Goal: Information Seeking & Learning: Learn about a topic

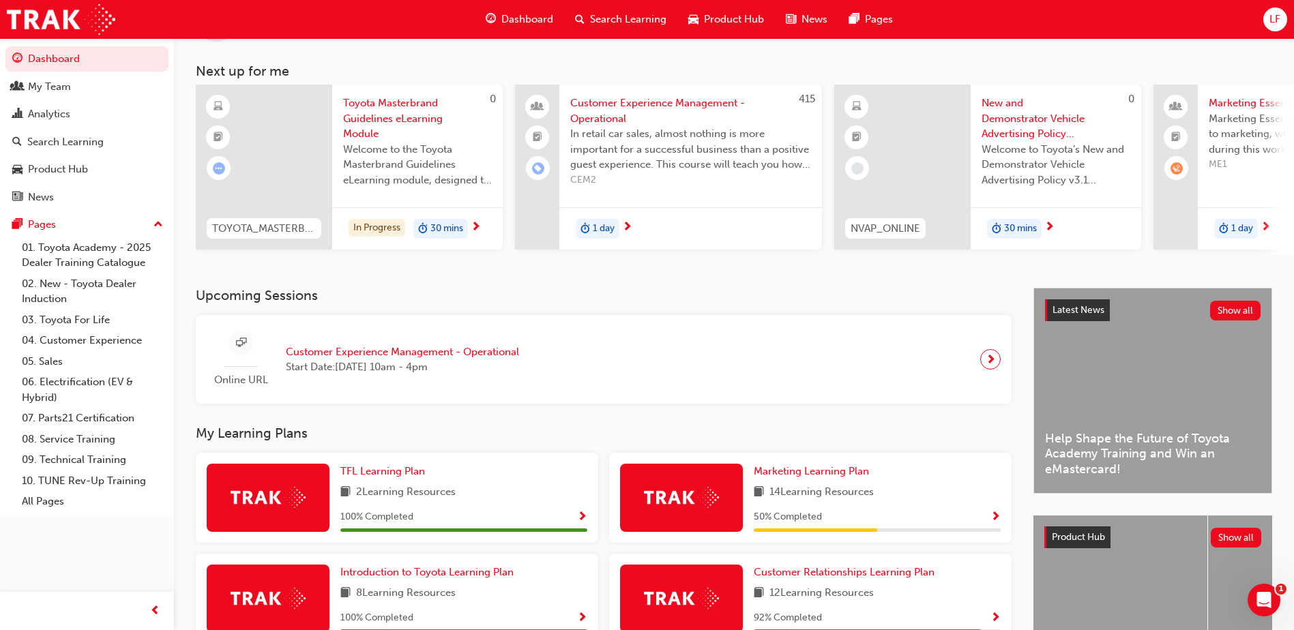
scroll to position [68, 0]
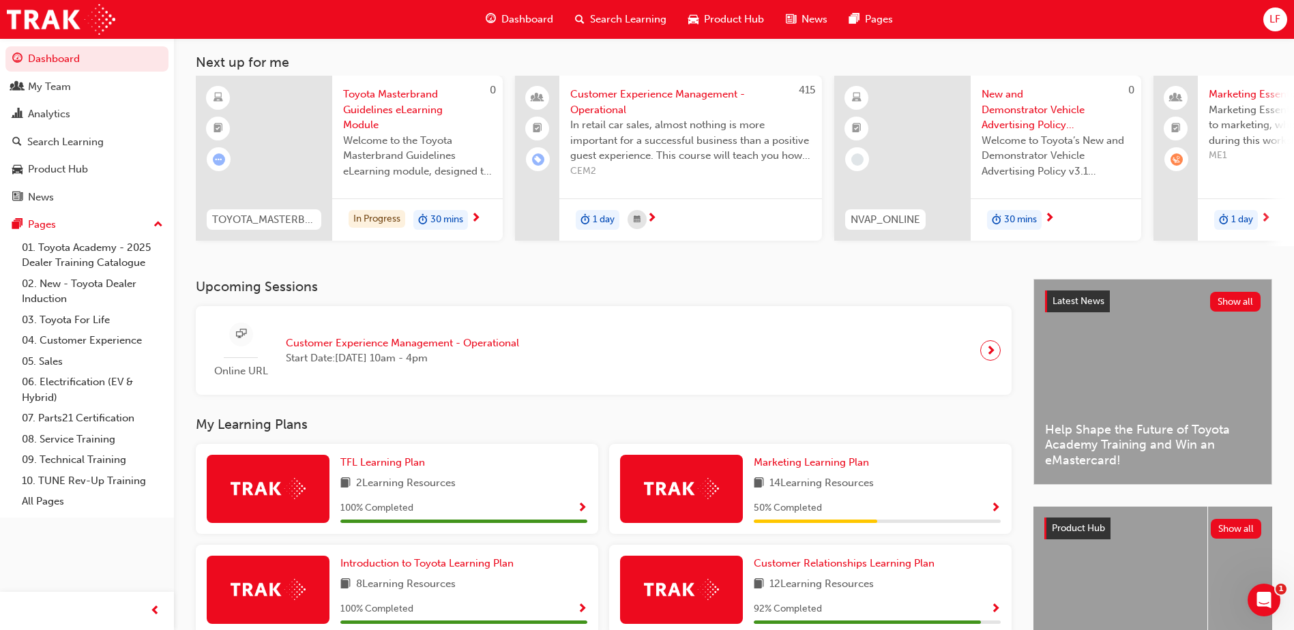
click at [710, 484] on img at bounding box center [681, 488] width 75 height 21
click at [794, 466] on span "Marketing Learning Plan" at bounding box center [811, 462] width 115 height 12
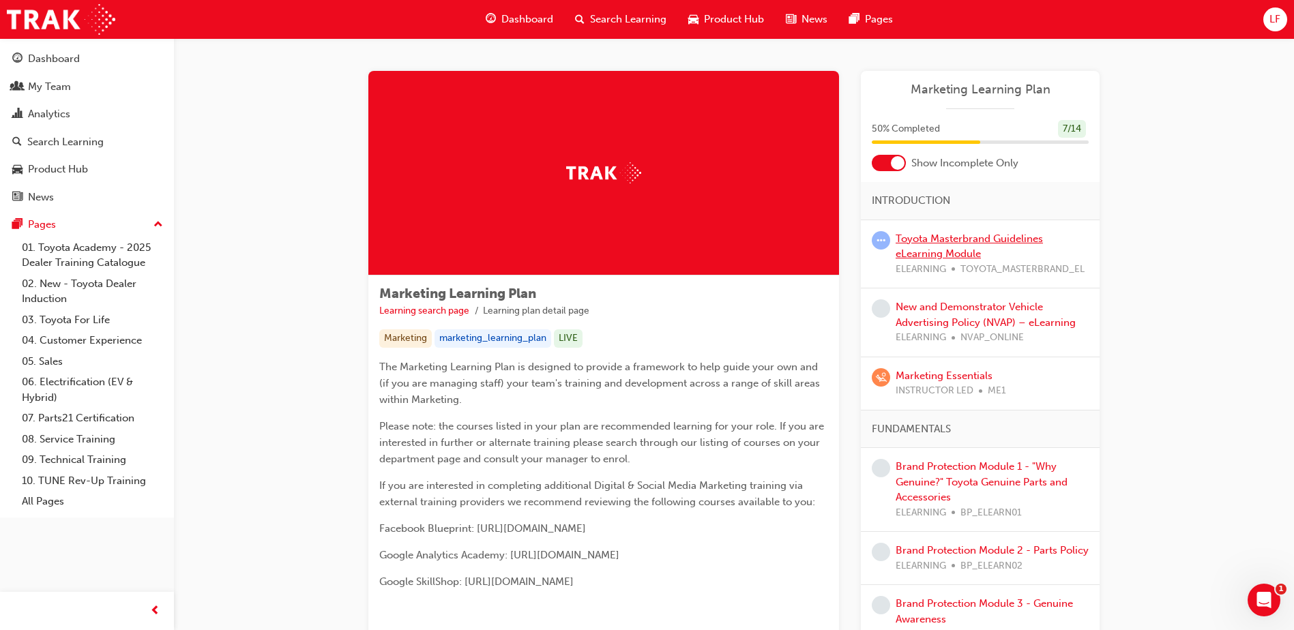
click at [966, 238] on link "Toyota Masterbrand Guidelines eLearning Module" at bounding box center [969, 247] width 147 height 28
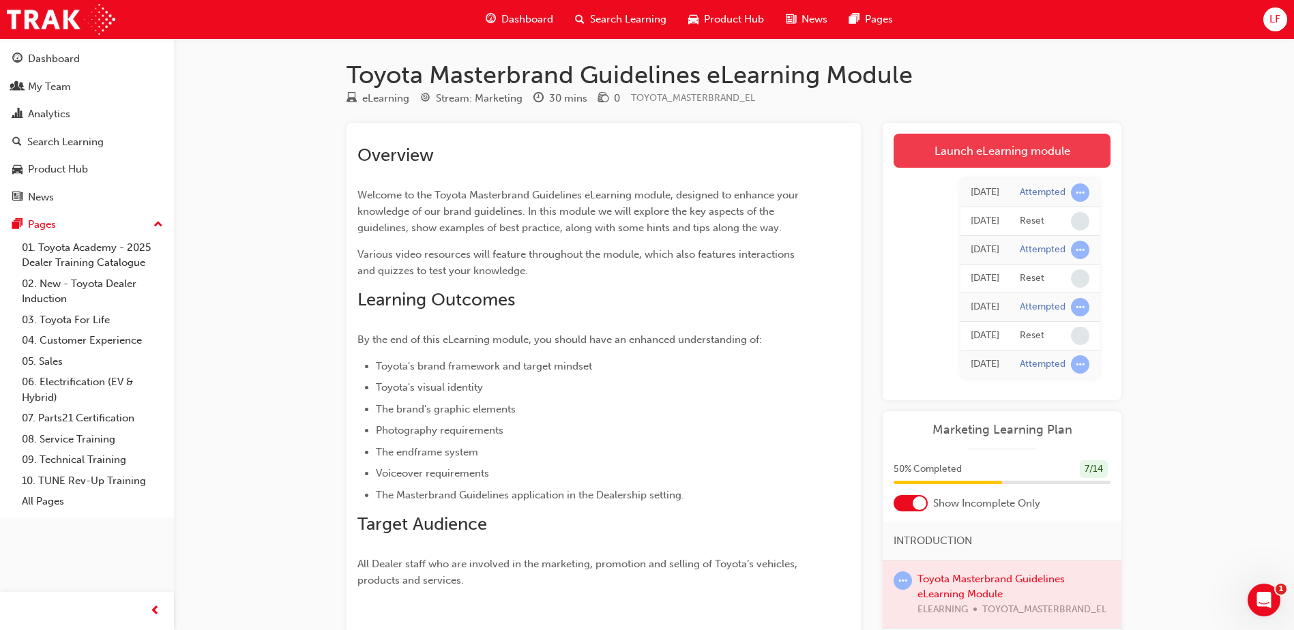
click at [964, 157] on link "Launch eLearning module" at bounding box center [1002, 151] width 217 height 34
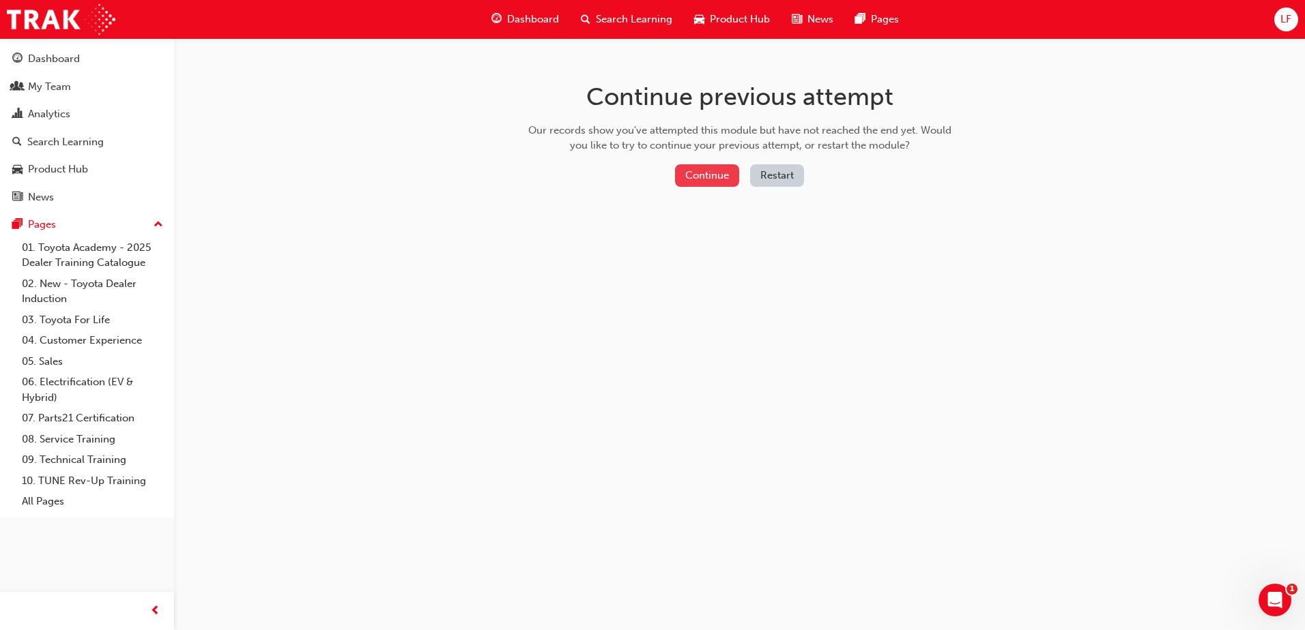
click at [682, 175] on button "Continue" at bounding box center [707, 175] width 64 height 23
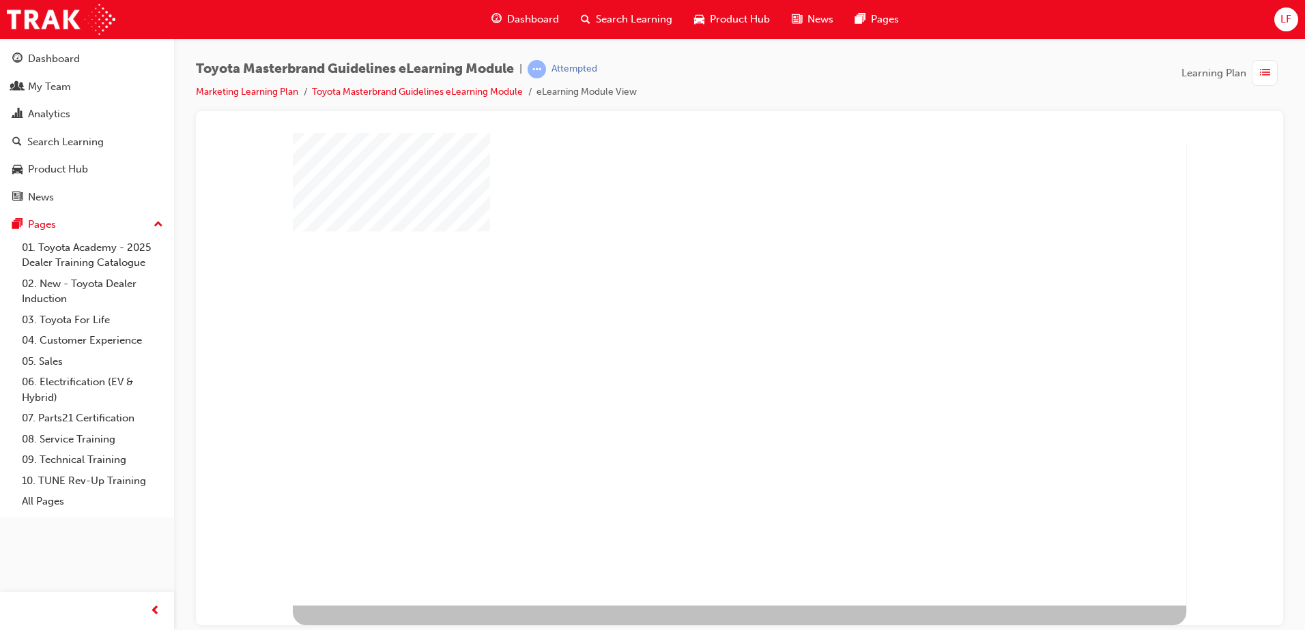
click at [701, 331] on div "play" at bounding box center [701, 331] width 0 height 0
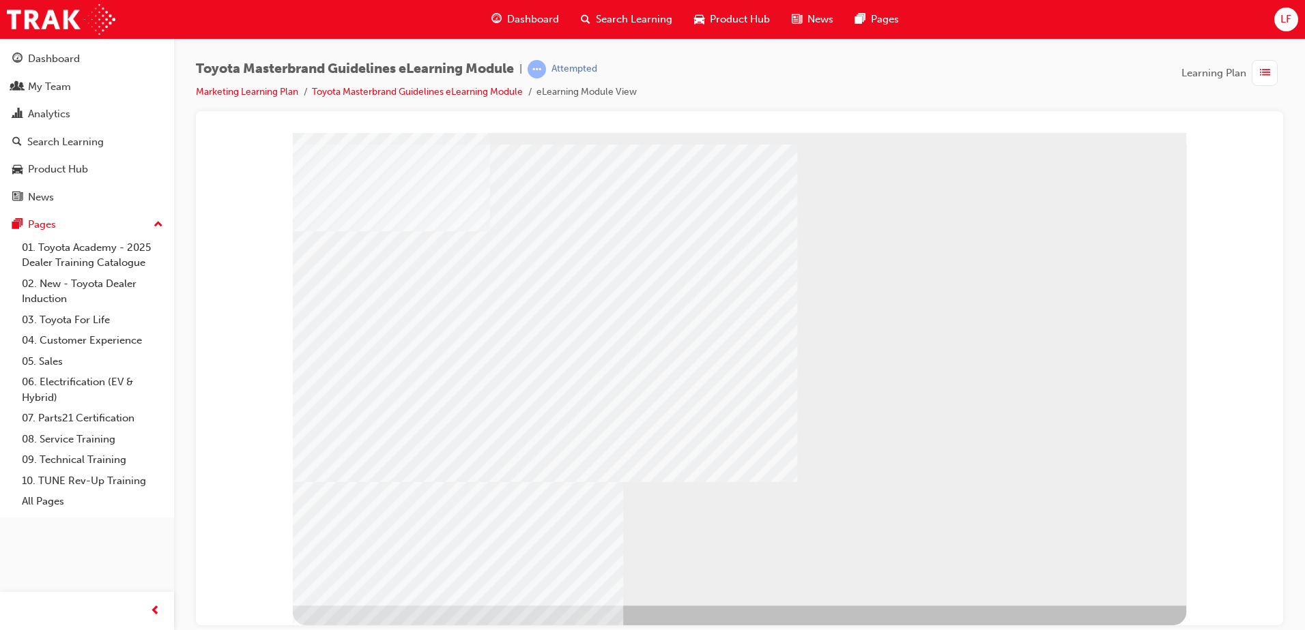
click at [696, 559] on div "multistate" at bounding box center [739, 368] width 893 height 473
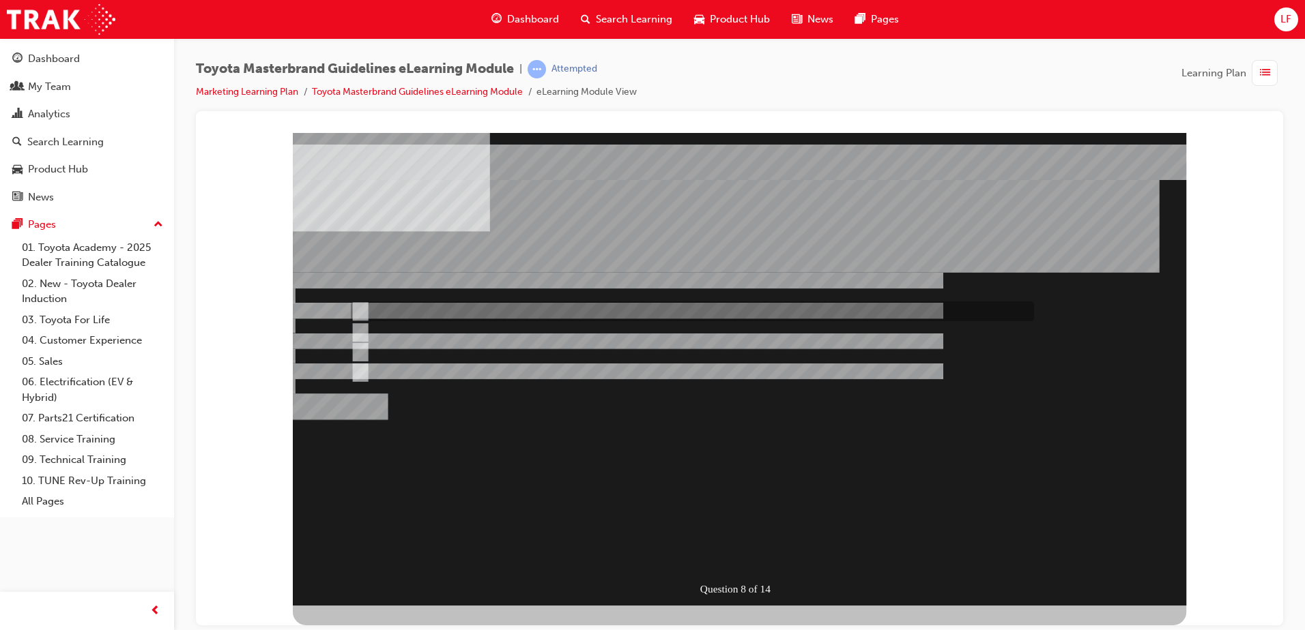
radio input "true"
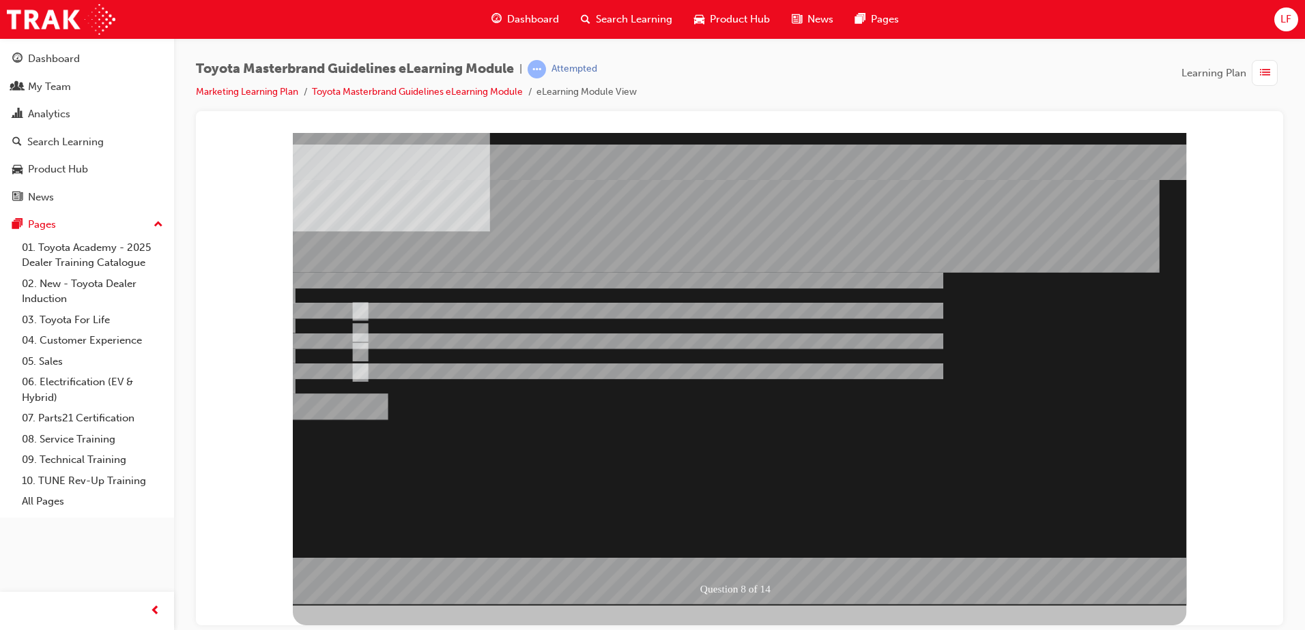
click at [772, 559] on div at bounding box center [739, 368] width 893 height 473
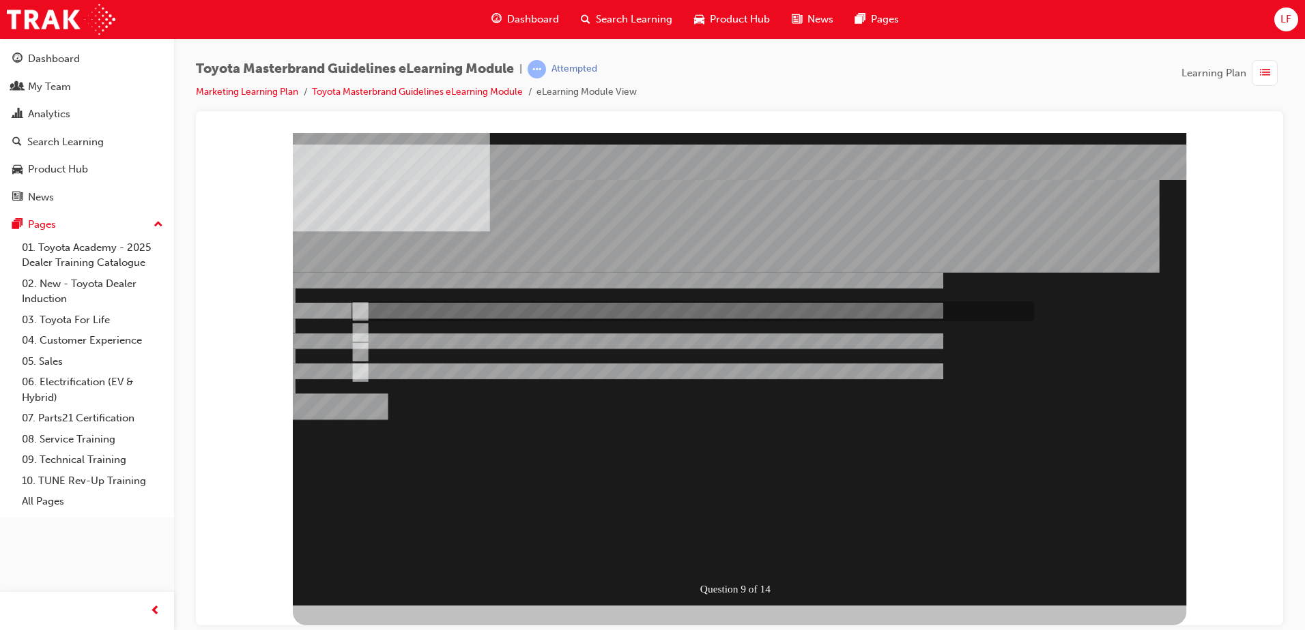
radio input "true"
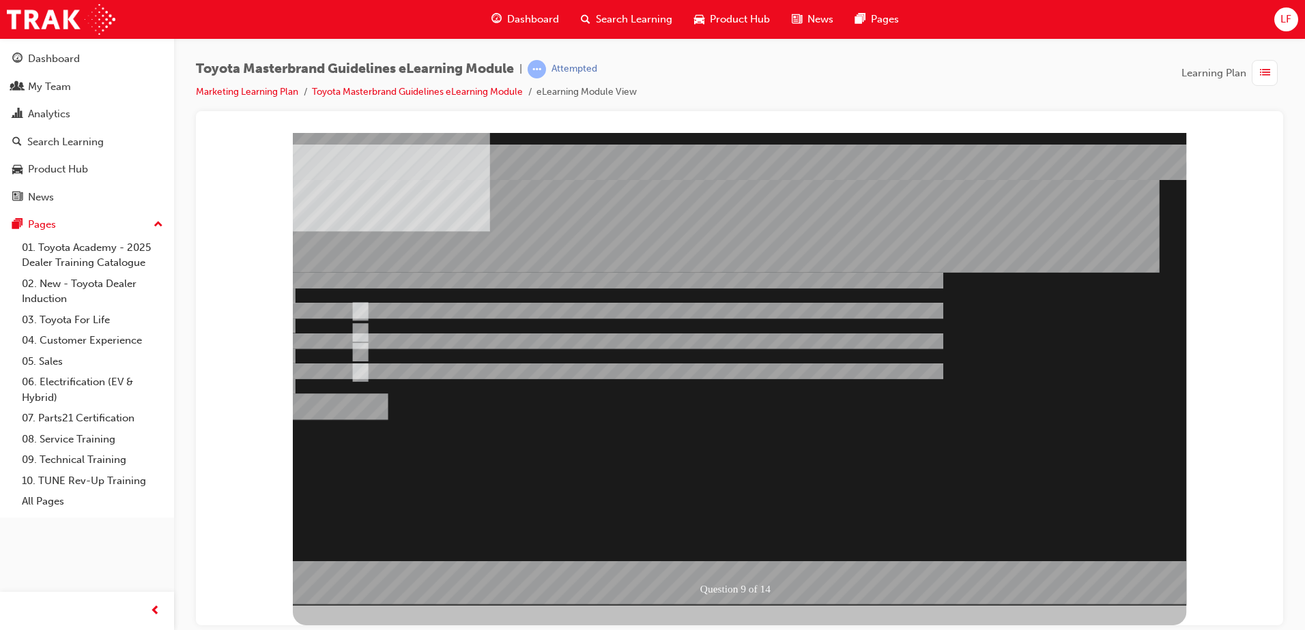
click at [366, 332] on div at bounding box center [739, 368] width 893 height 473
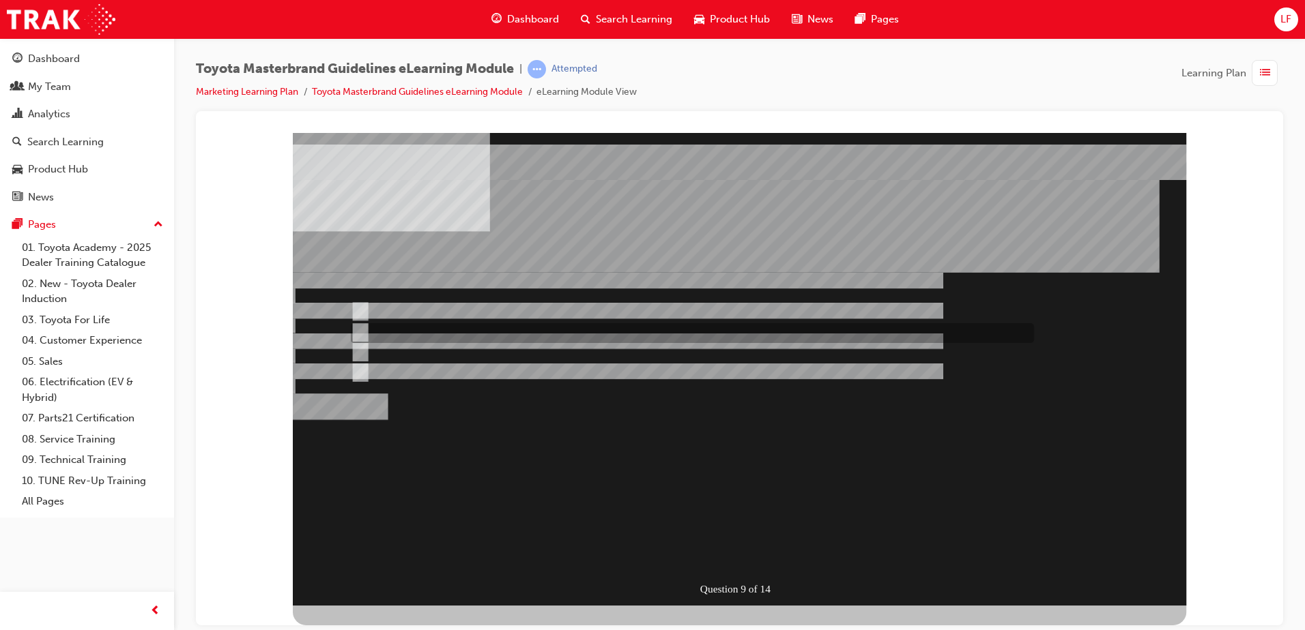
radio input "true"
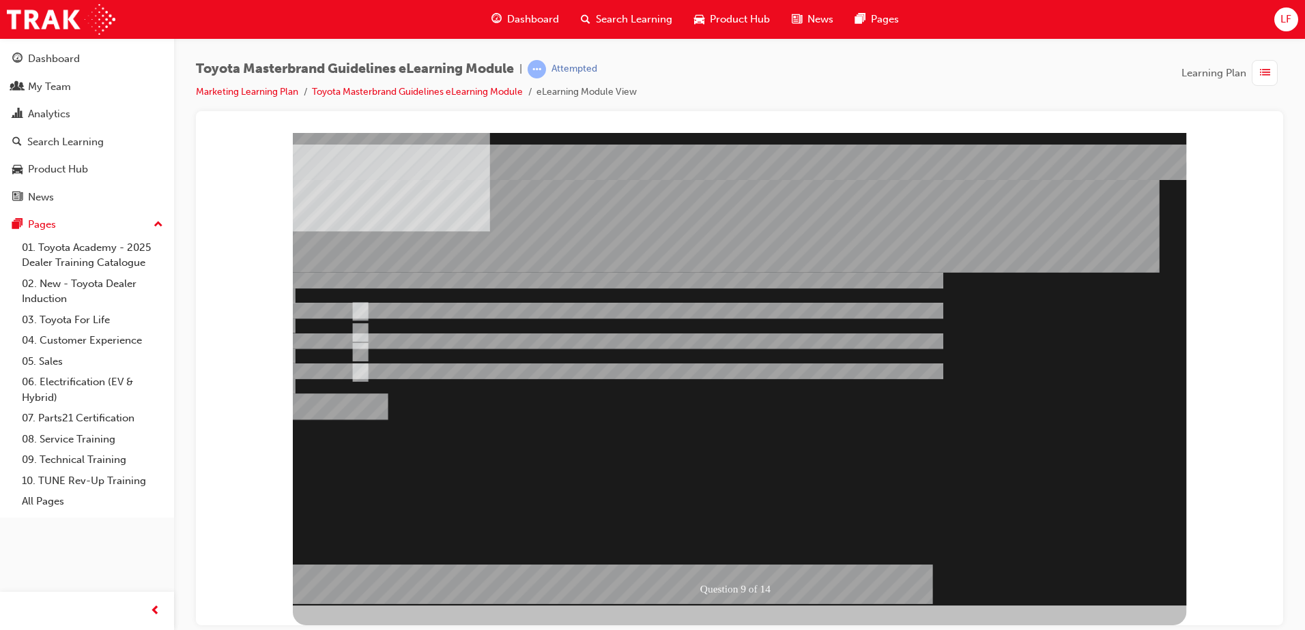
click at [361, 350] on div at bounding box center [739, 368] width 893 height 473
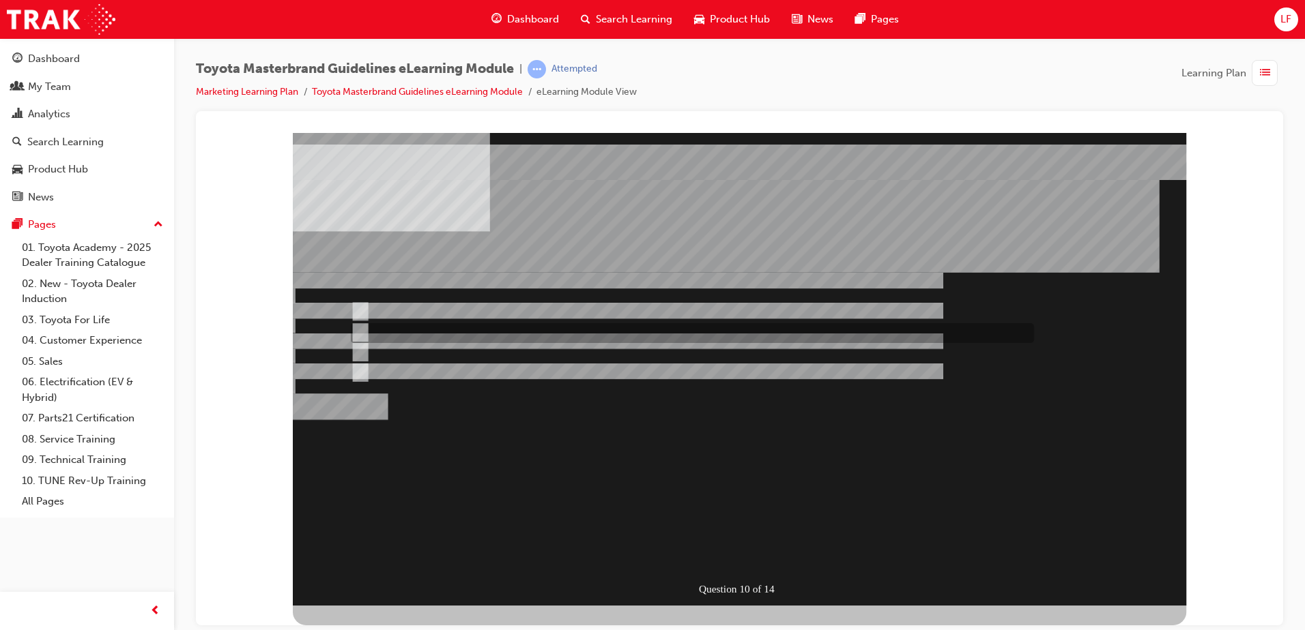
radio input "true"
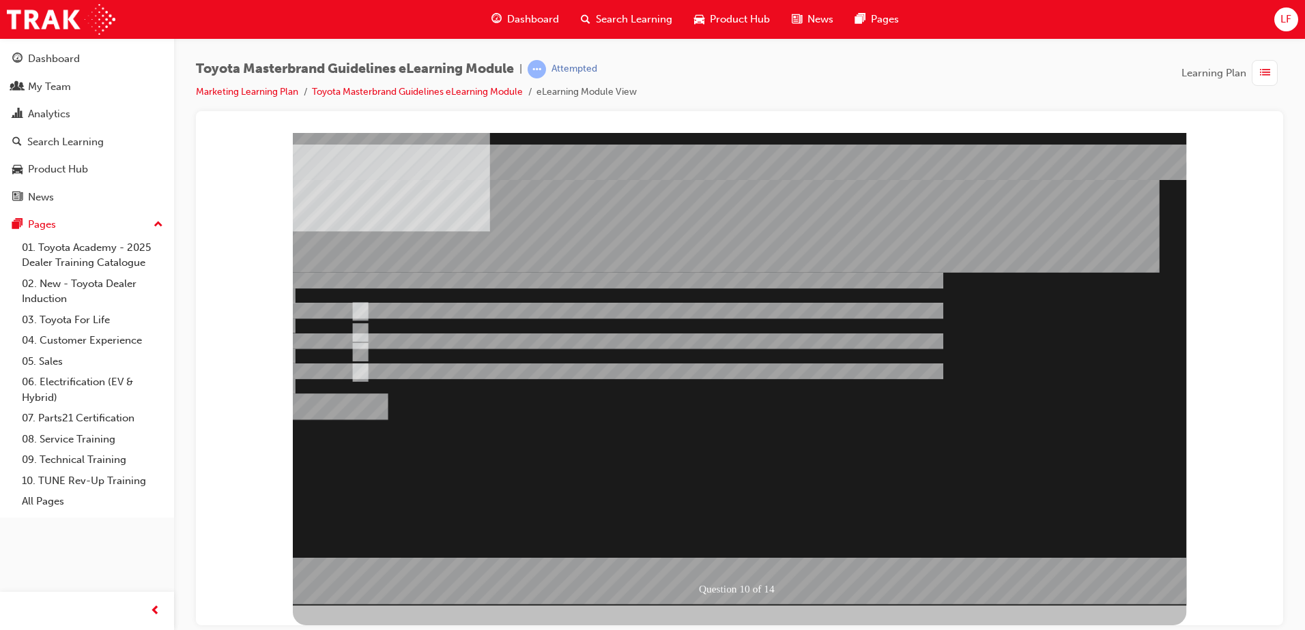
click at [639, 415] on div at bounding box center [739, 368] width 893 height 473
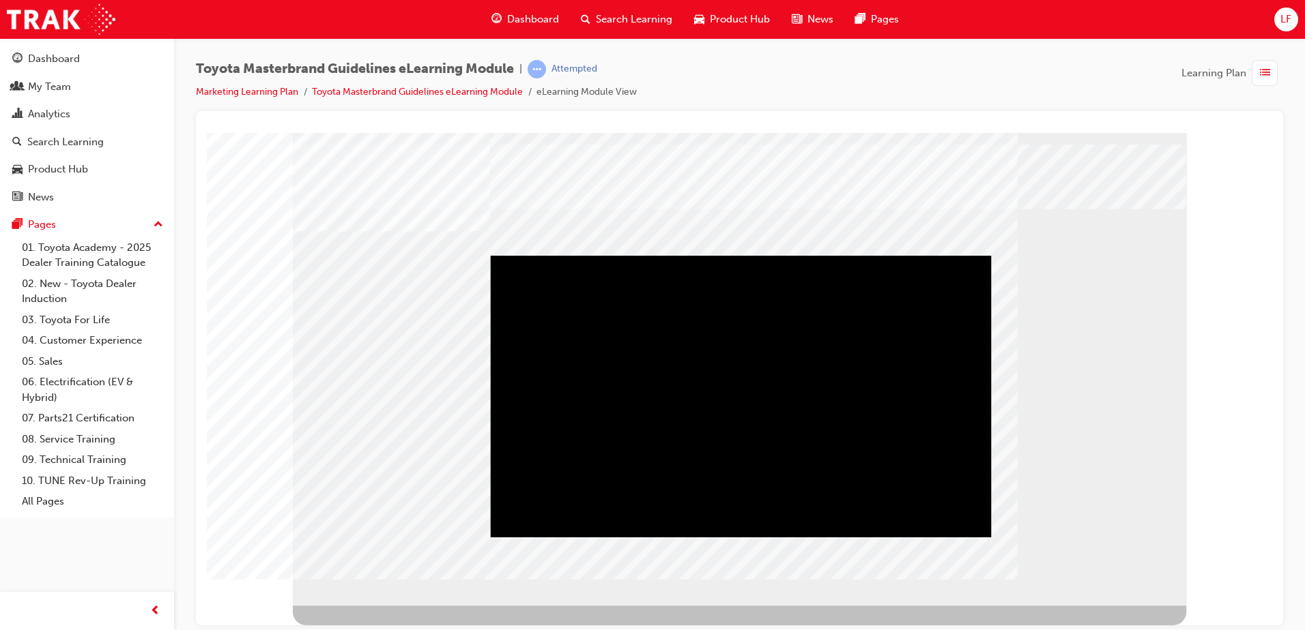
click at [718, 255] on div "Play" at bounding box center [741, 255] width 501 height 0
click at [736, 375] on div "Video" at bounding box center [741, 396] width 501 height 282
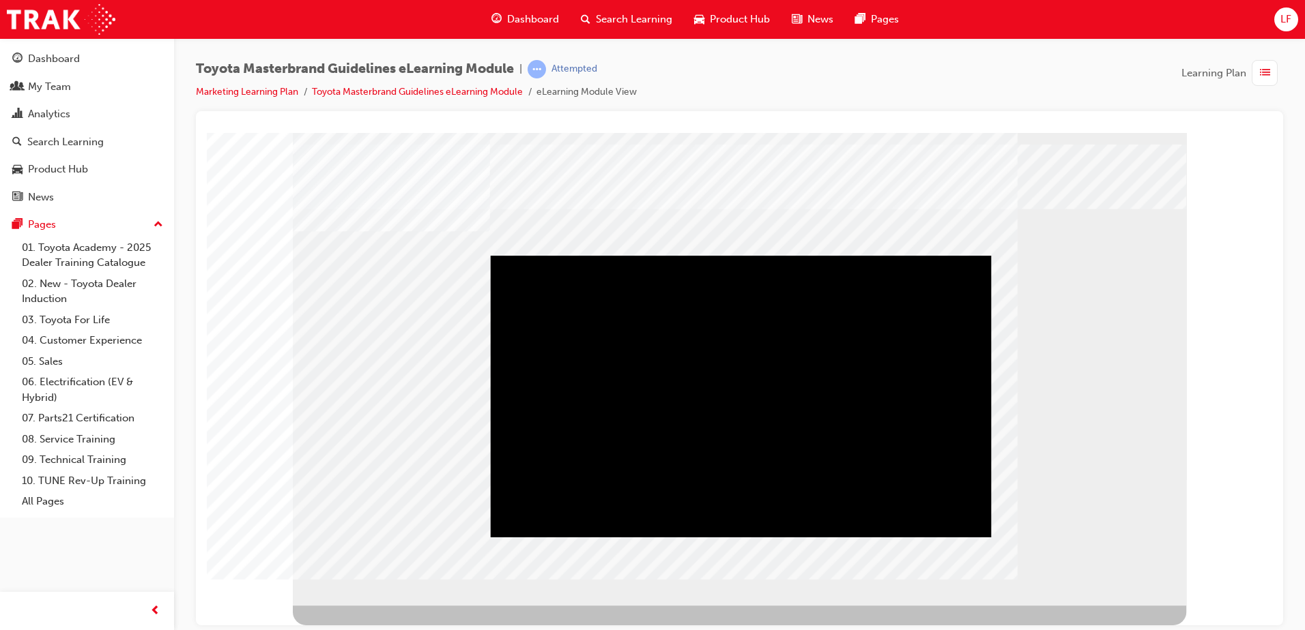
click at [793, 255] on div "Play" at bounding box center [741, 255] width 501 height 0
click at [718, 357] on div "Video" at bounding box center [741, 396] width 501 height 282
drag, startPoint x: 592, startPoint y: 473, endPoint x: 544, endPoint y: 508, distance: 59.1
click at [592, 474] on div "Video" at bounding box center [741, 396] width 501 height 282
click at [532, 255] on div "Play" at bounding box center [741, 255] width 501 height 0
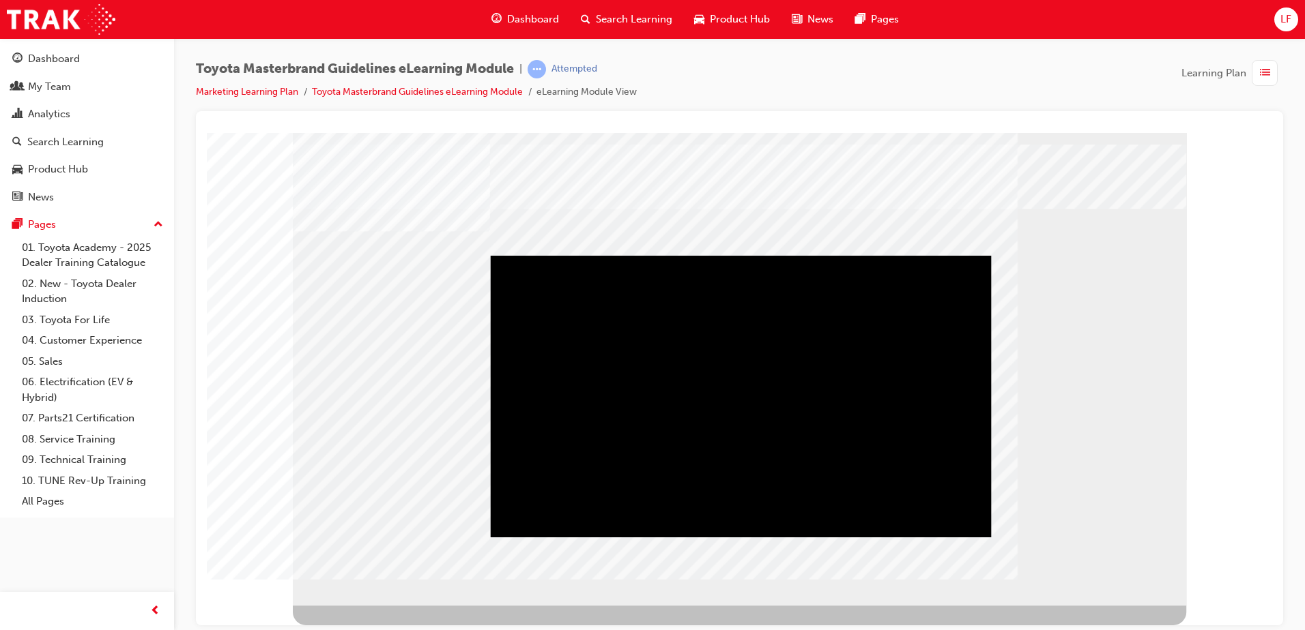
drag, startPoint x: 866, startPoint y: 521, endPoint x: 548, endPoint y: 516, distance: 318.7
click at [548, 255] on div "Video" at bounding box center [741, 255] width 501 height 0
click at [527, 255] on div "Play" at bounding box center [741, 255] width 501 height 0
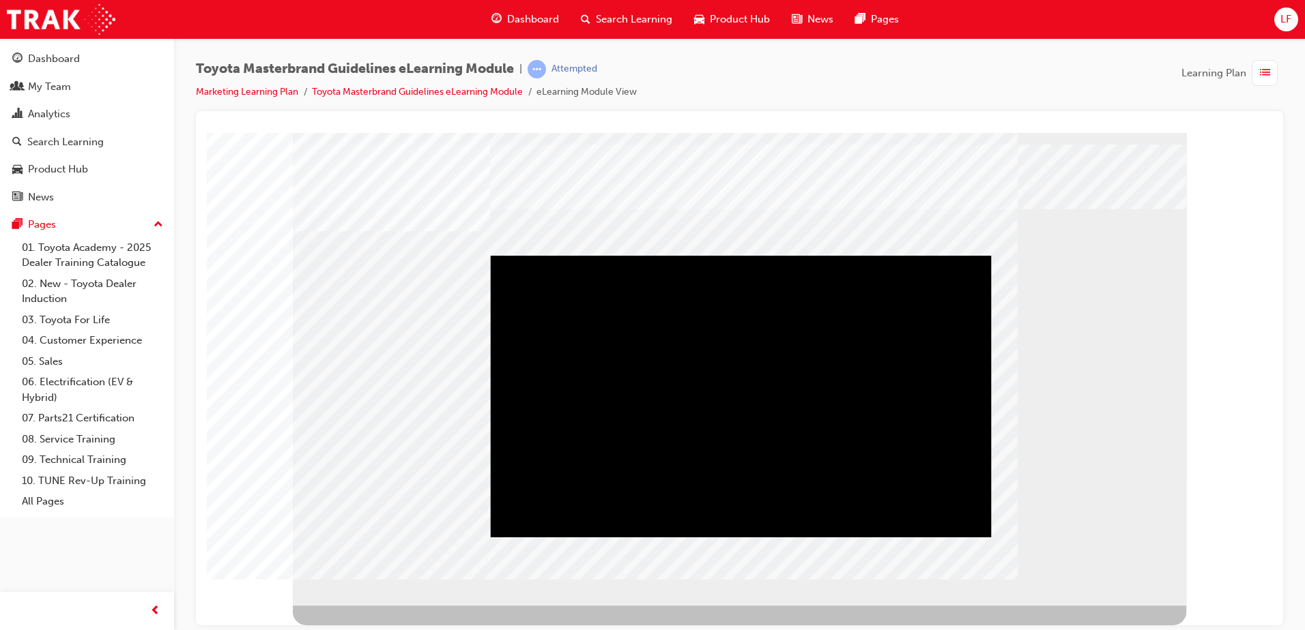
click at [658, 255] on div "Play" at bounding box center [741, 255] width 501 height 0
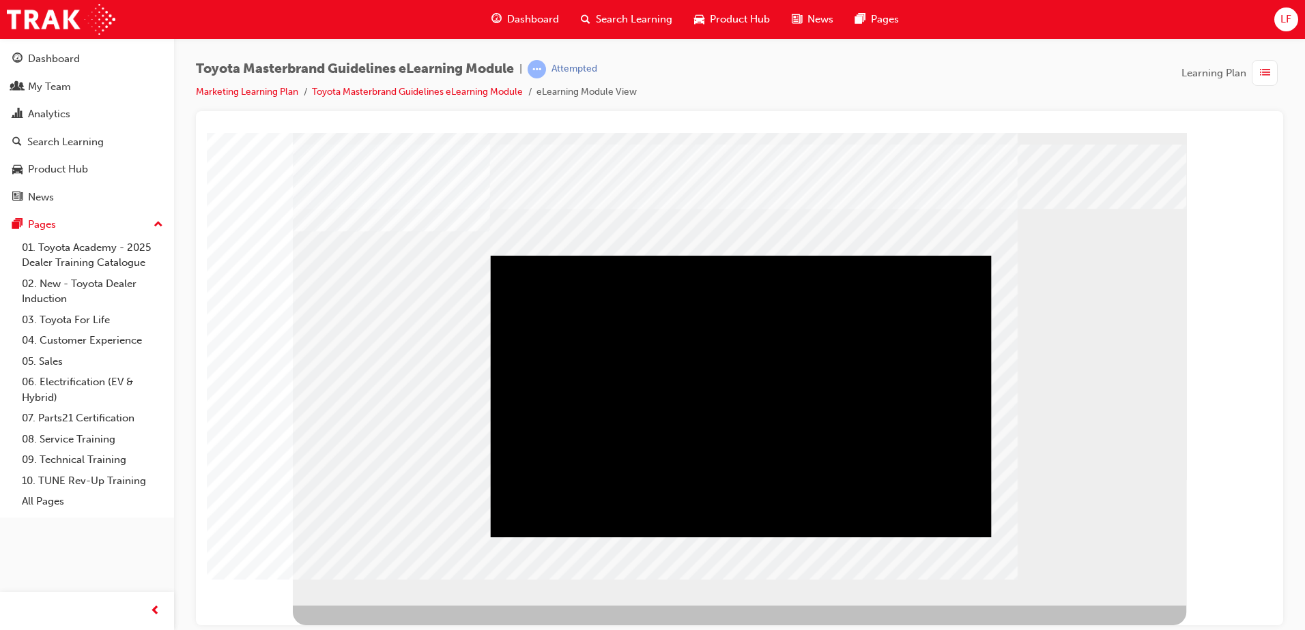
click at [741, 255] on div "Play" at bounding box center [741, 255] width 501 height 0
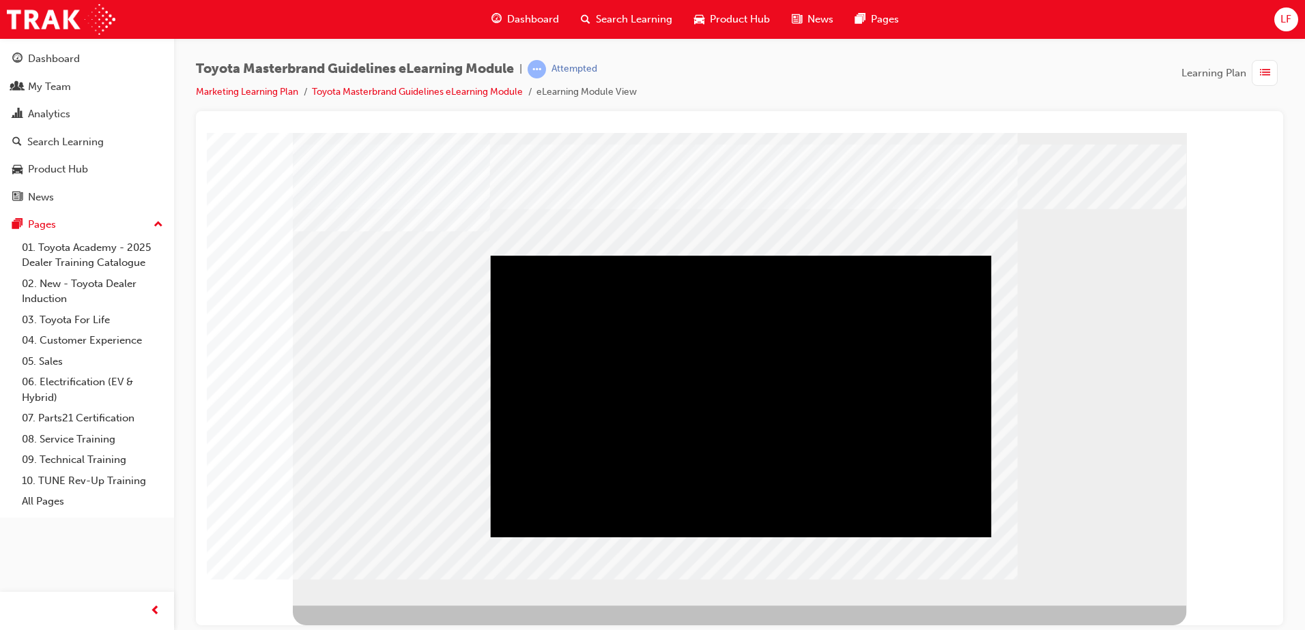
click at [744, 255] on div "Play" at bounding box center [741, 255] width 501 height 0
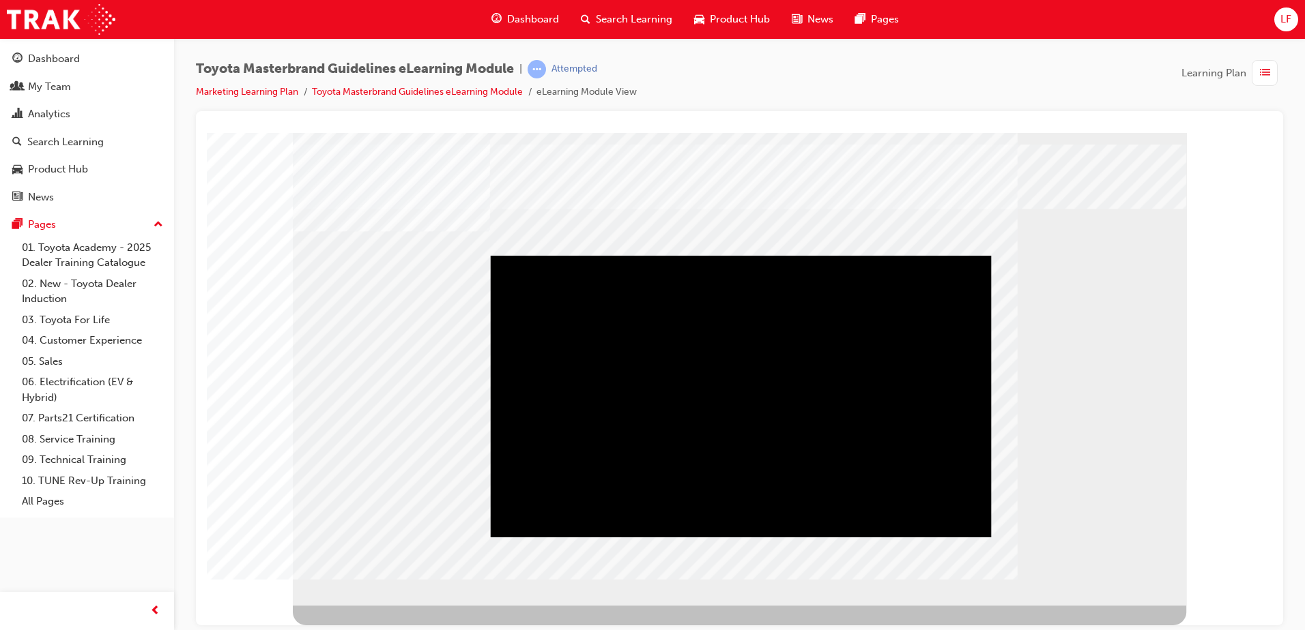
click at [755, 255] on div "Play" at bounding box center [741, 255] width 501 height 0
click at [712, 377] on div "Video" at bounding box center [741, 396] width 501 height 282
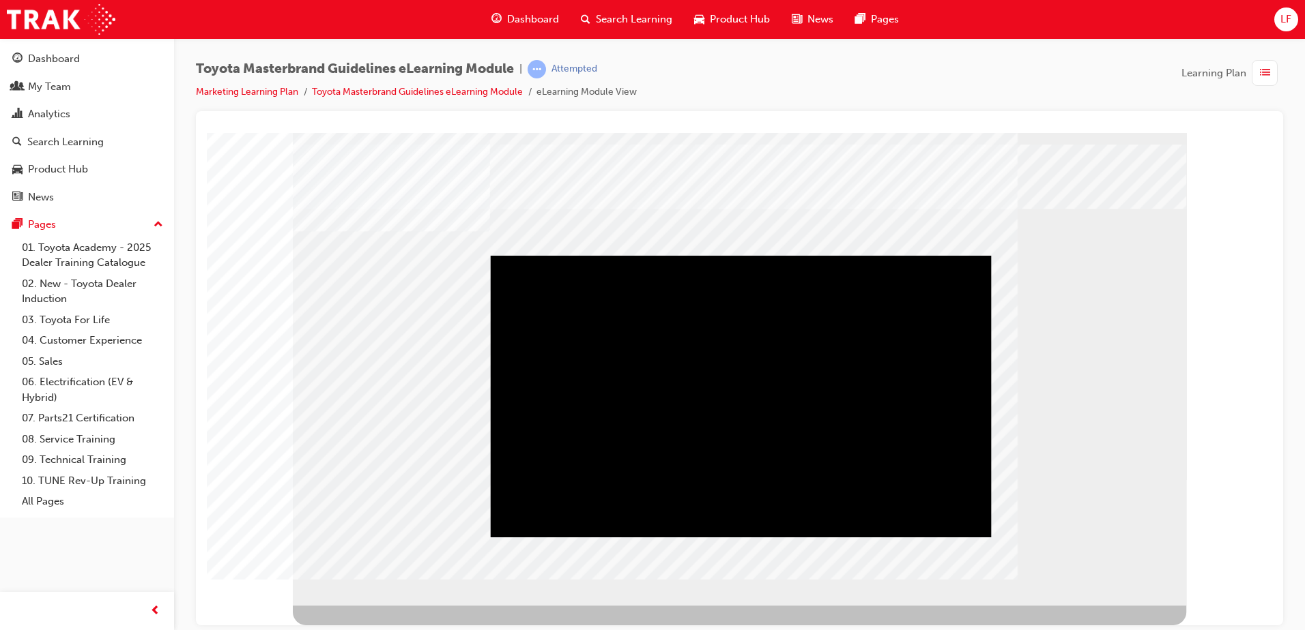
click at [739, 255] on div "Play" at bounding box center [741, 255] width 501 height 0
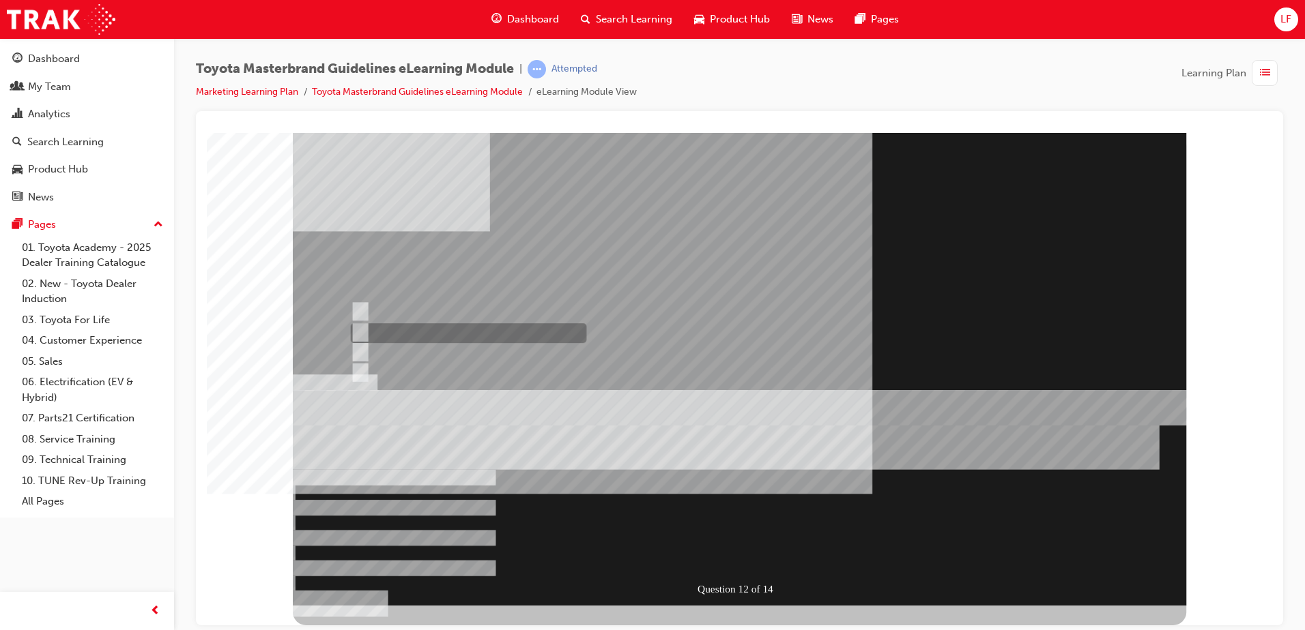
radio input "true"
click at [362, 308] on div at bounding box center [739, 368] width 893 height 473
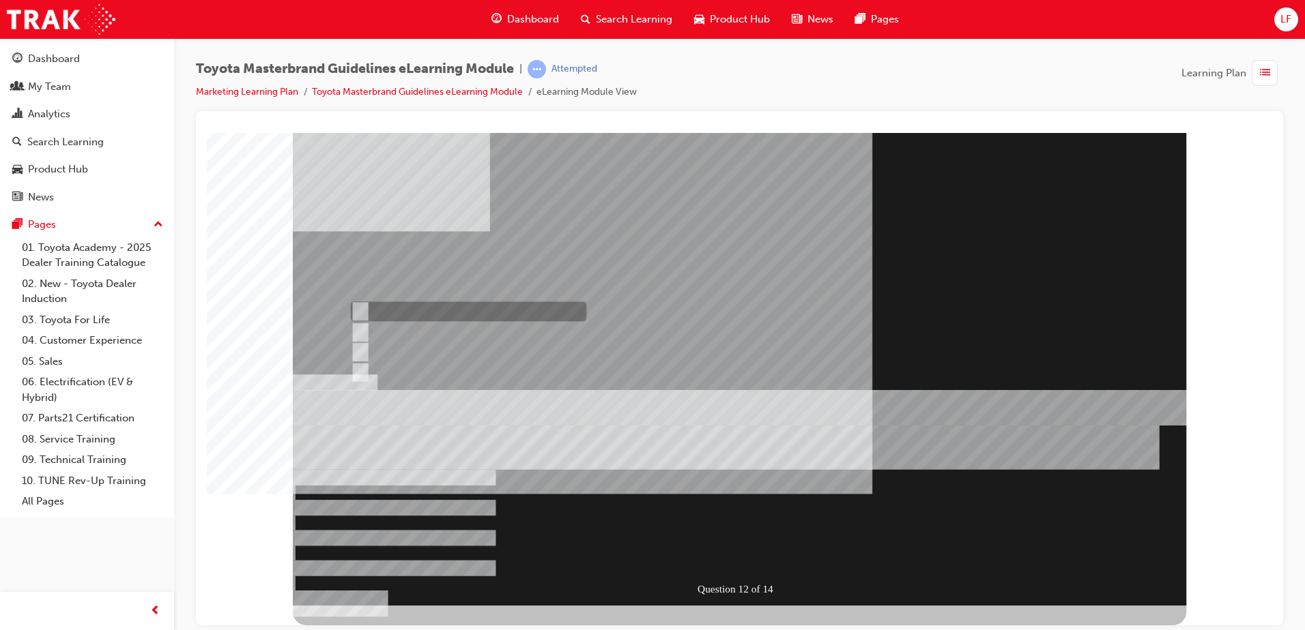
radio input "true"
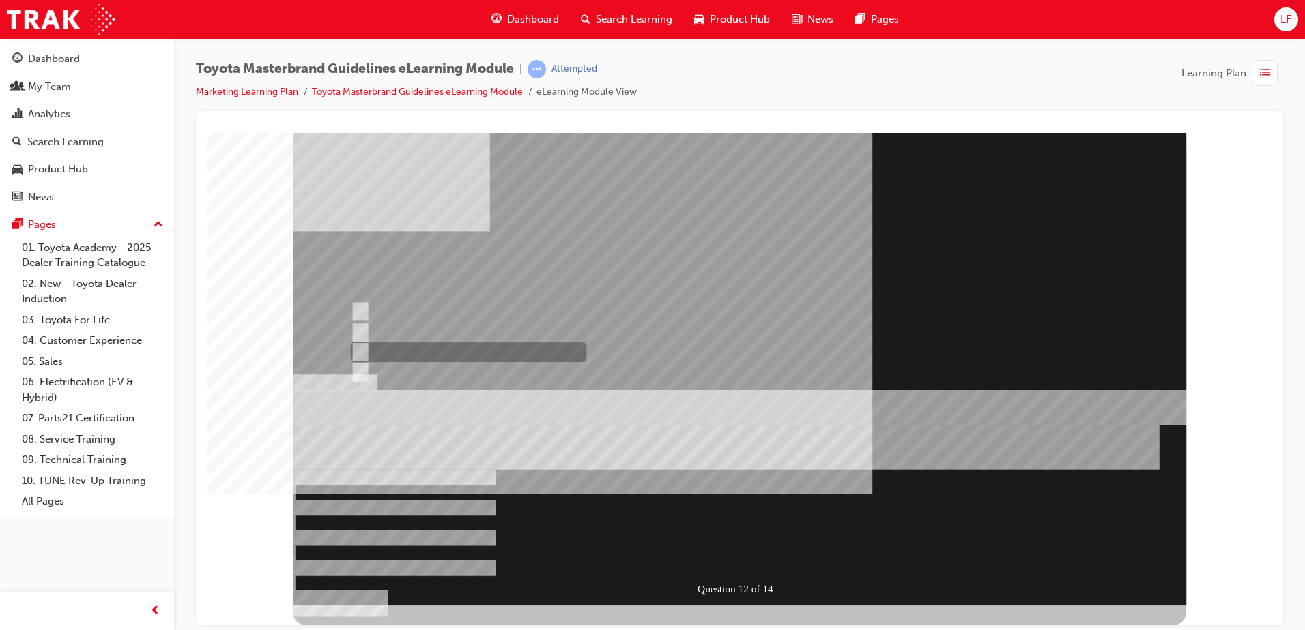
radio input "true"
click at [546, 489] on div at bounding box center [739, 368] width 893 height 473
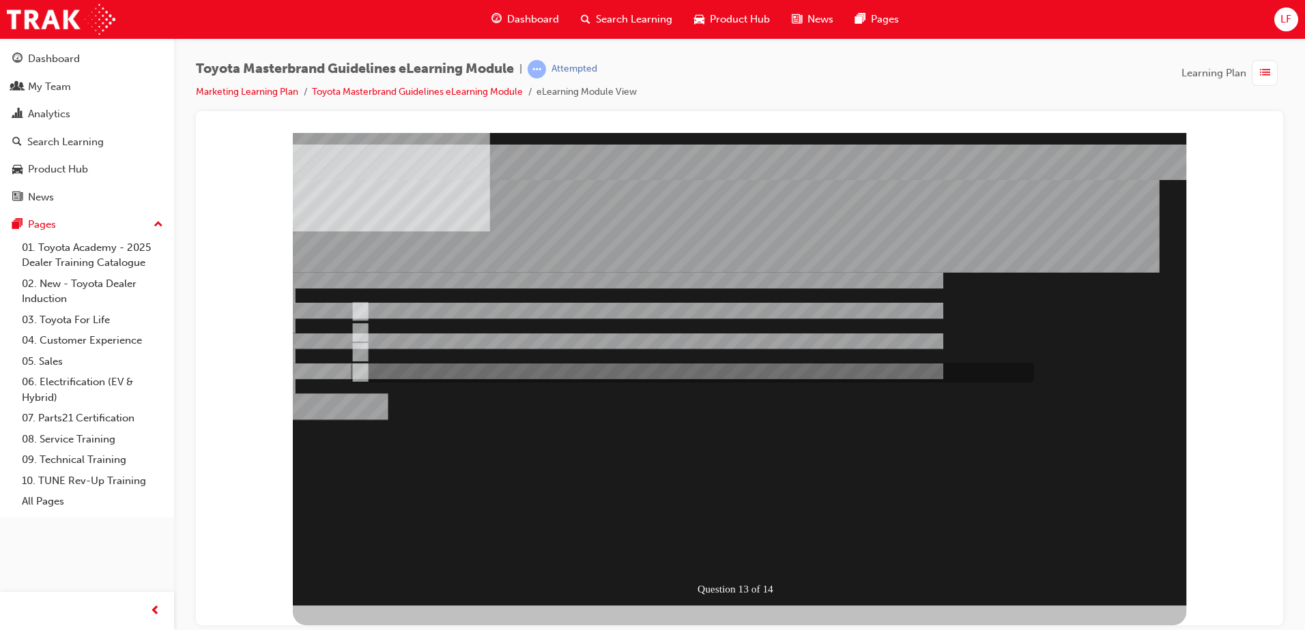
radio input "true"
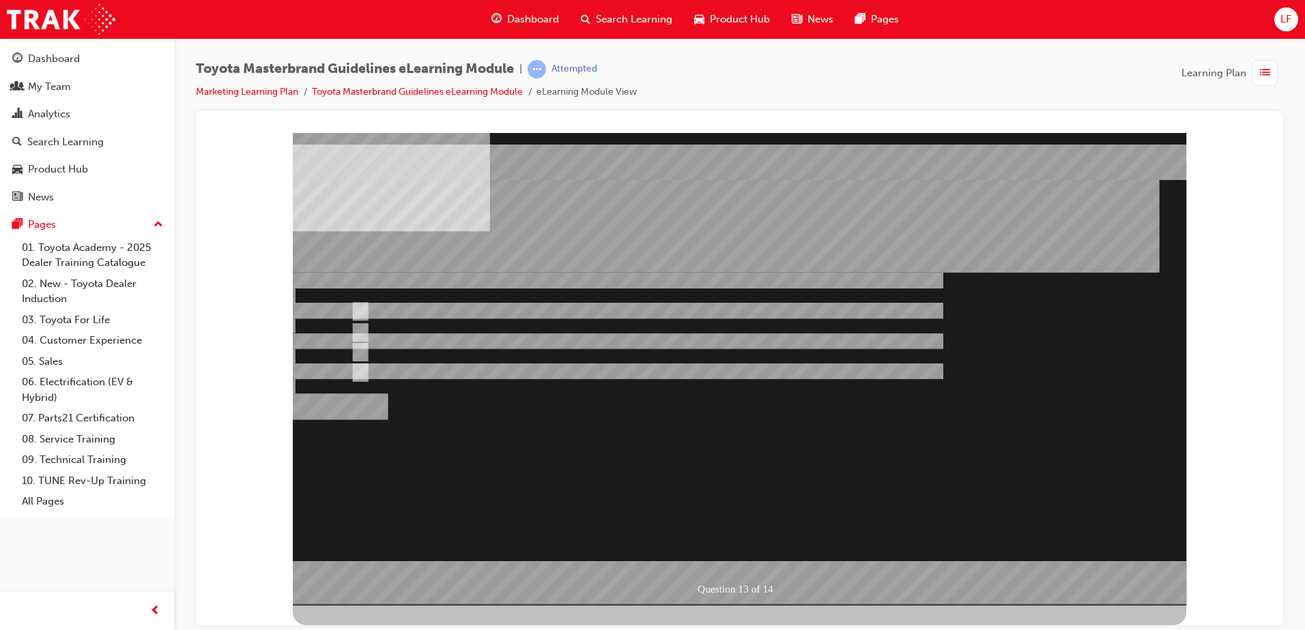
click at [361, 314] on div at bounding box center [739, 368] width 893 height 473
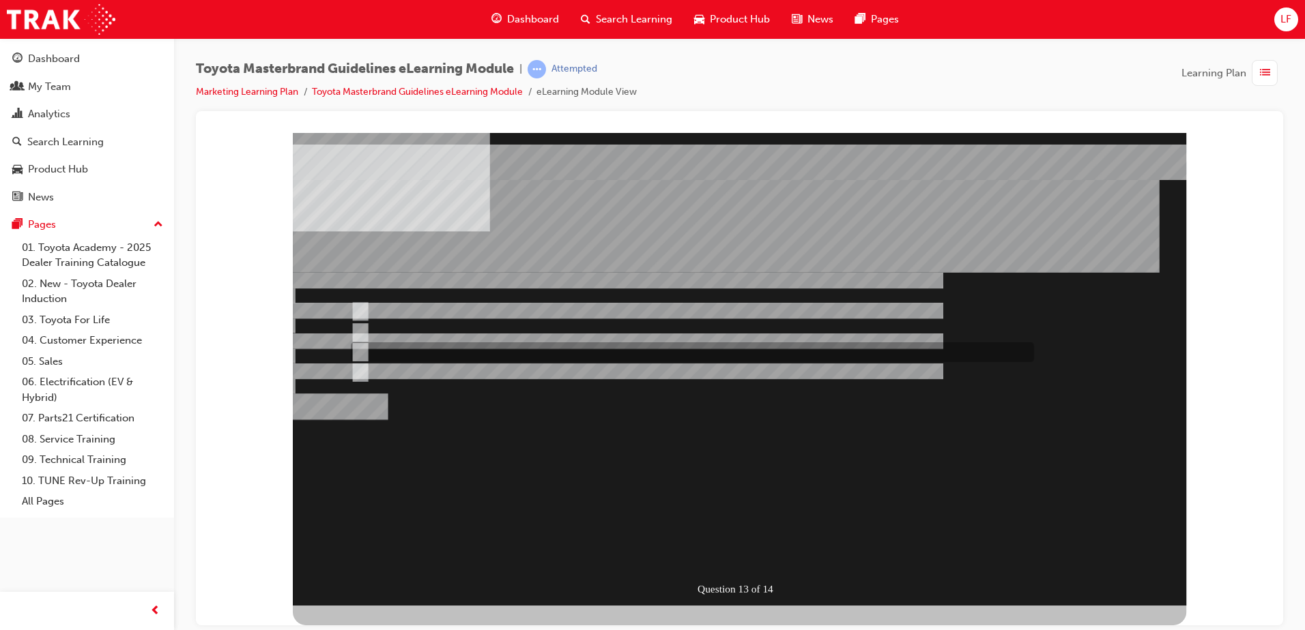
radio input "true"
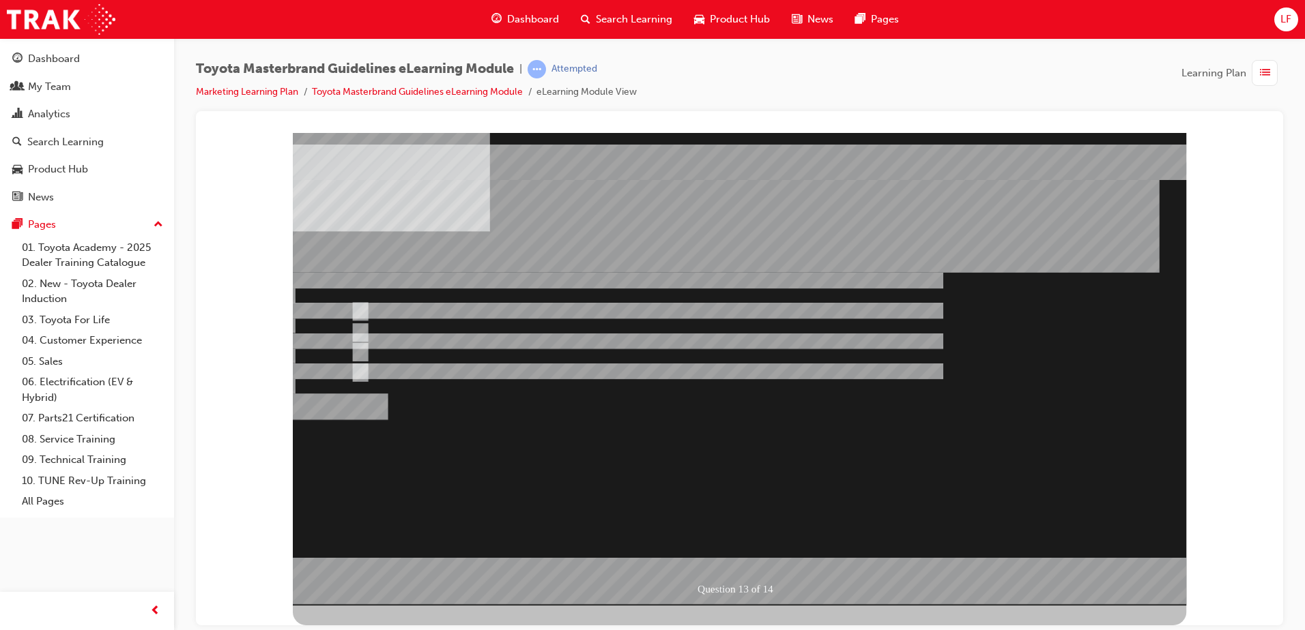
click at [742, 555] on div at bounding box center [739, 368] width 893 height 473
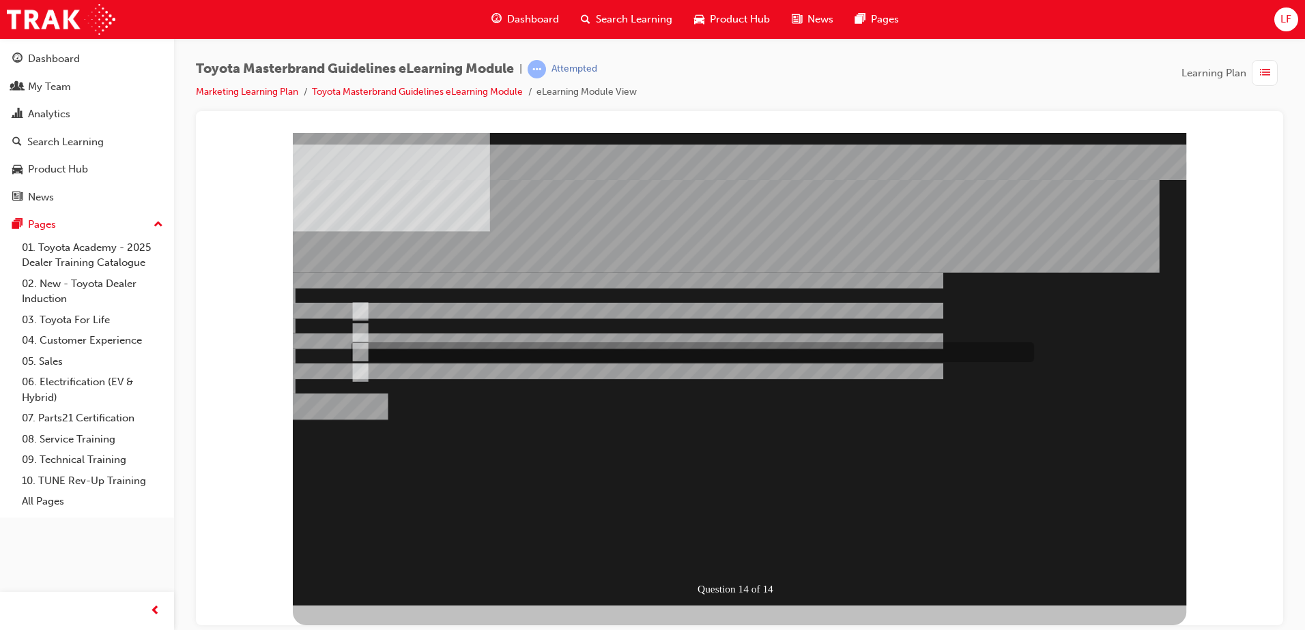
radio input "true"
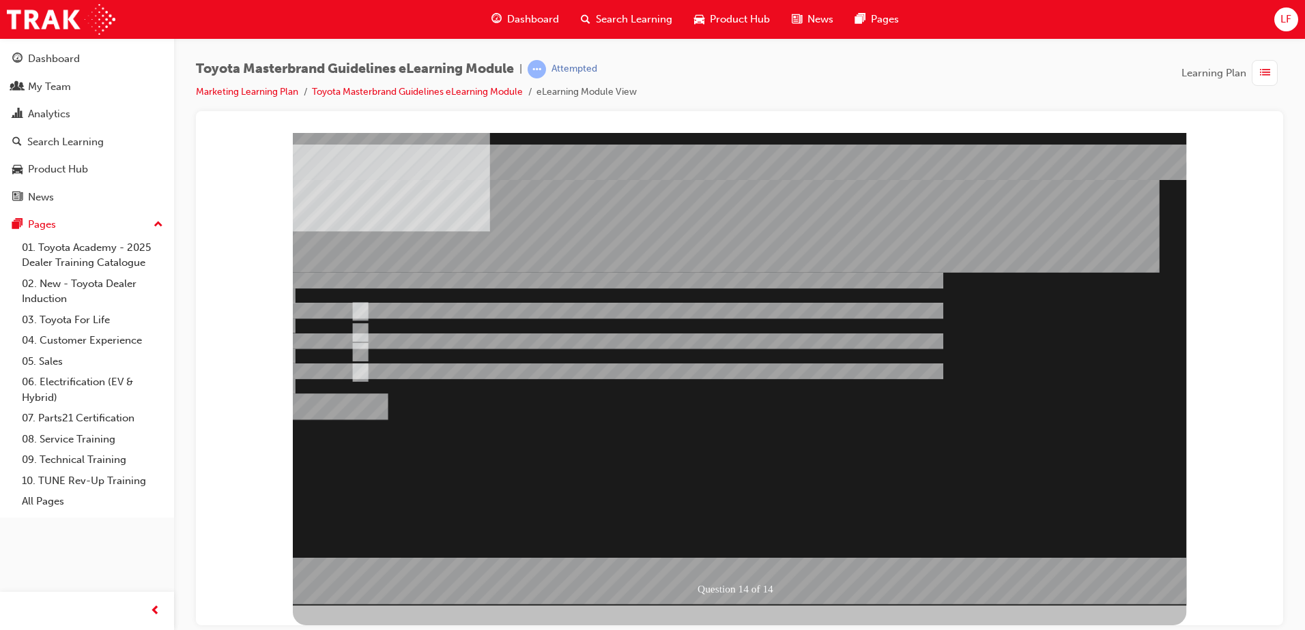
click at [723, 545] on div at bounding box center [739, 368] width 893 height 473
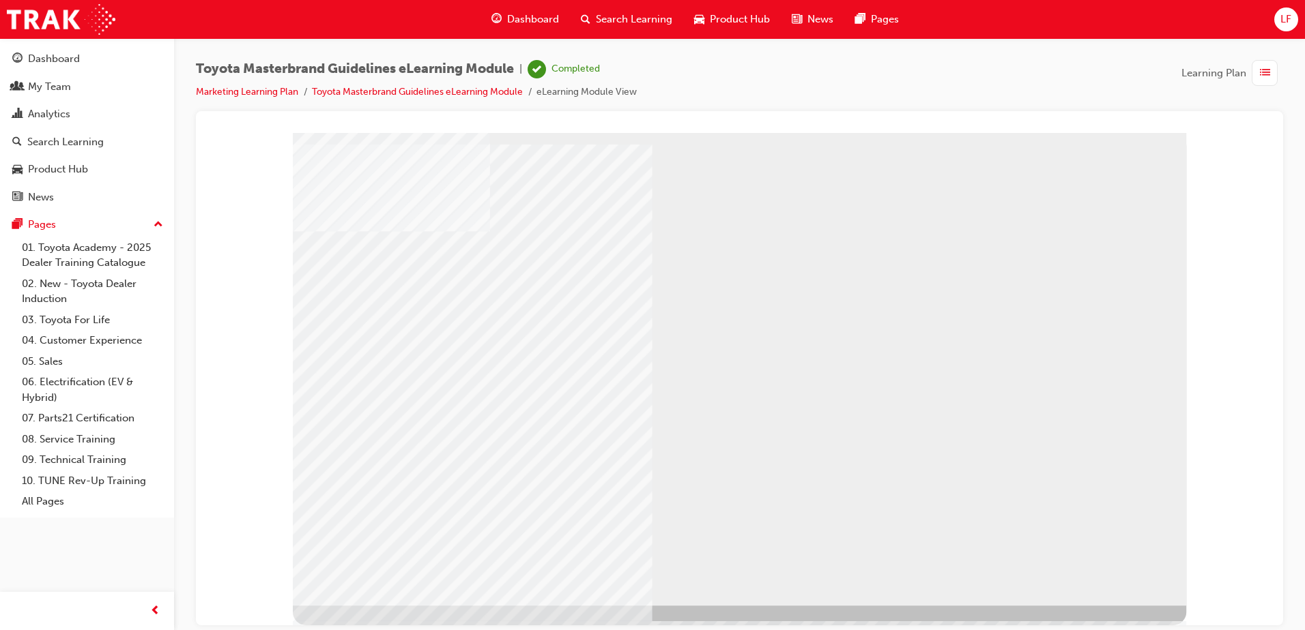
click at [405, 422] on div at bounding box center [739, 368] width 893 height 473
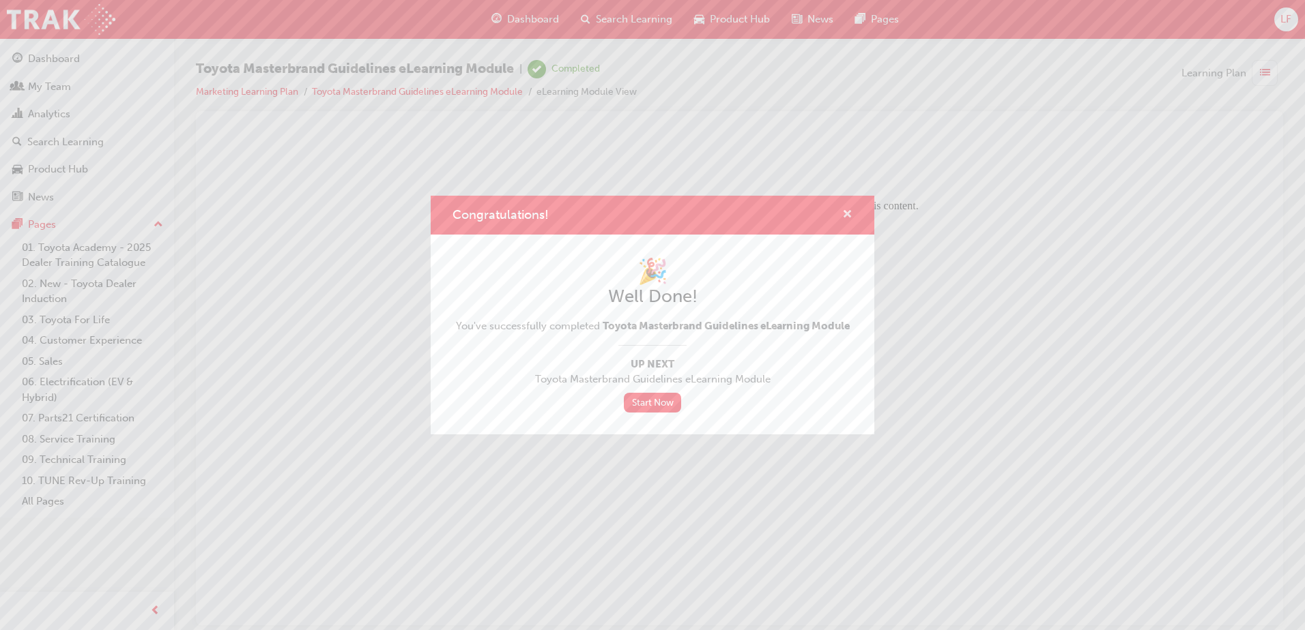
click at [851, 209] on span "cross-icon" at bounding box center [847, 215] width 10 height 12
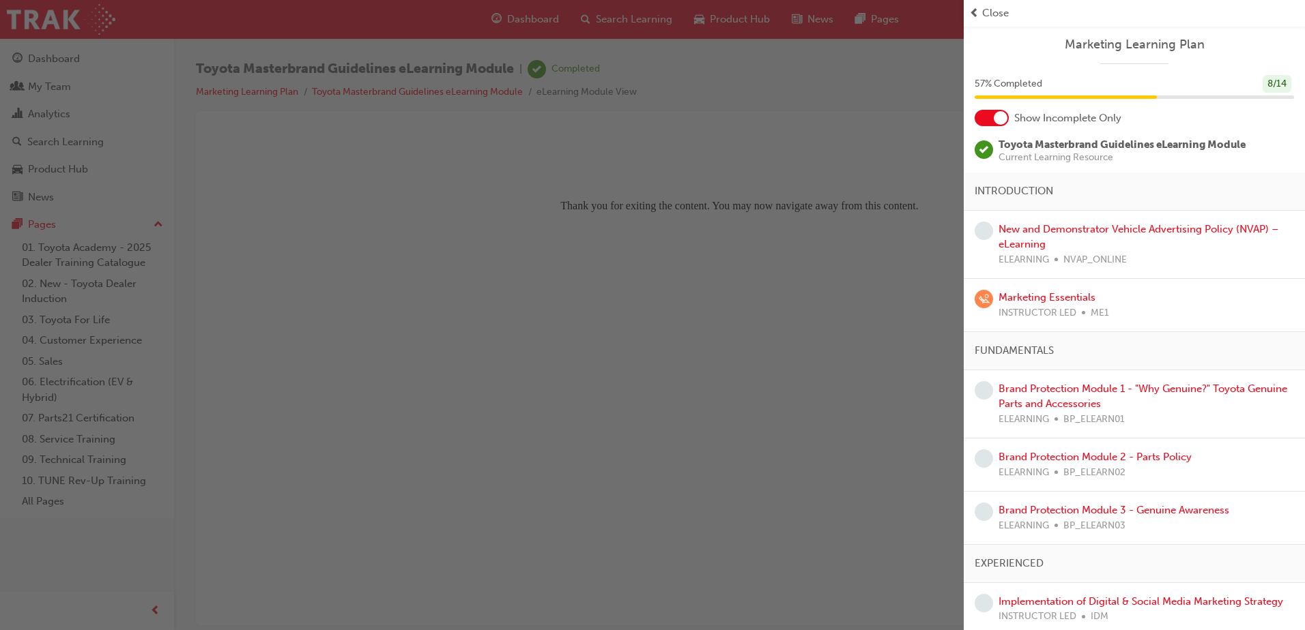
click at [981, 156] on span "learningRecordVerb_COMPLETE-icon" at bounding box center [983, 150] width 18 height 18
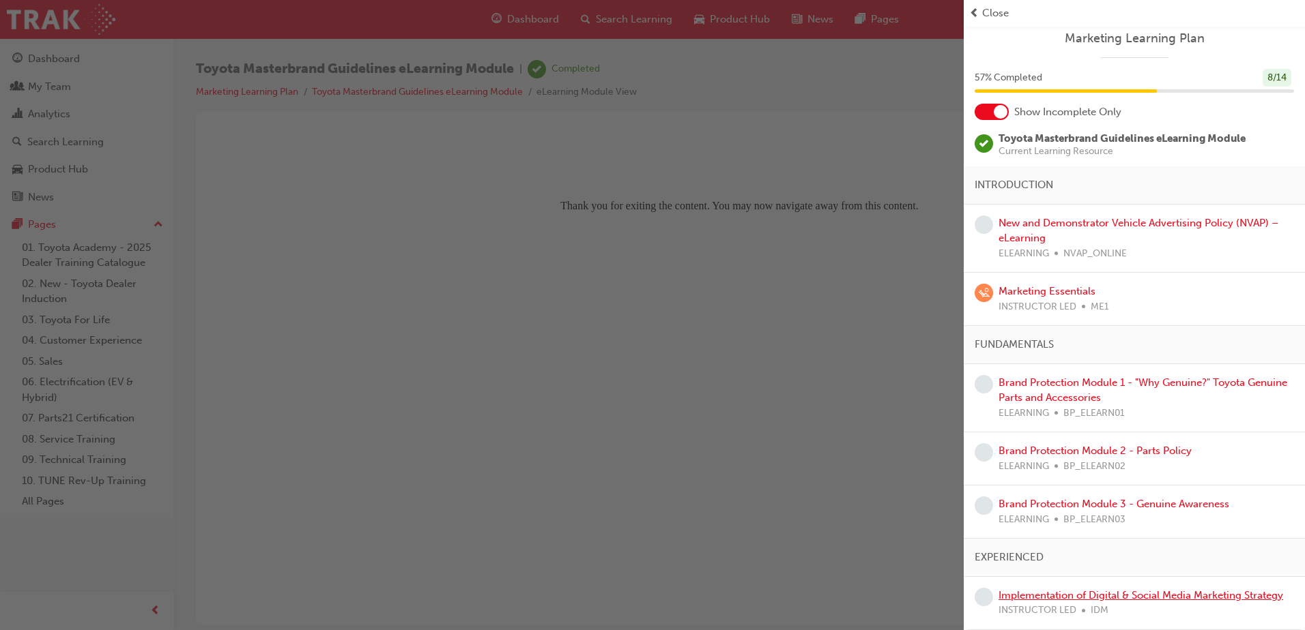
click at [1092, 593] on link "Implementation of Digital & Social Media Marketing Strategy" at bounding box center [1140, 595] width 285 height 12
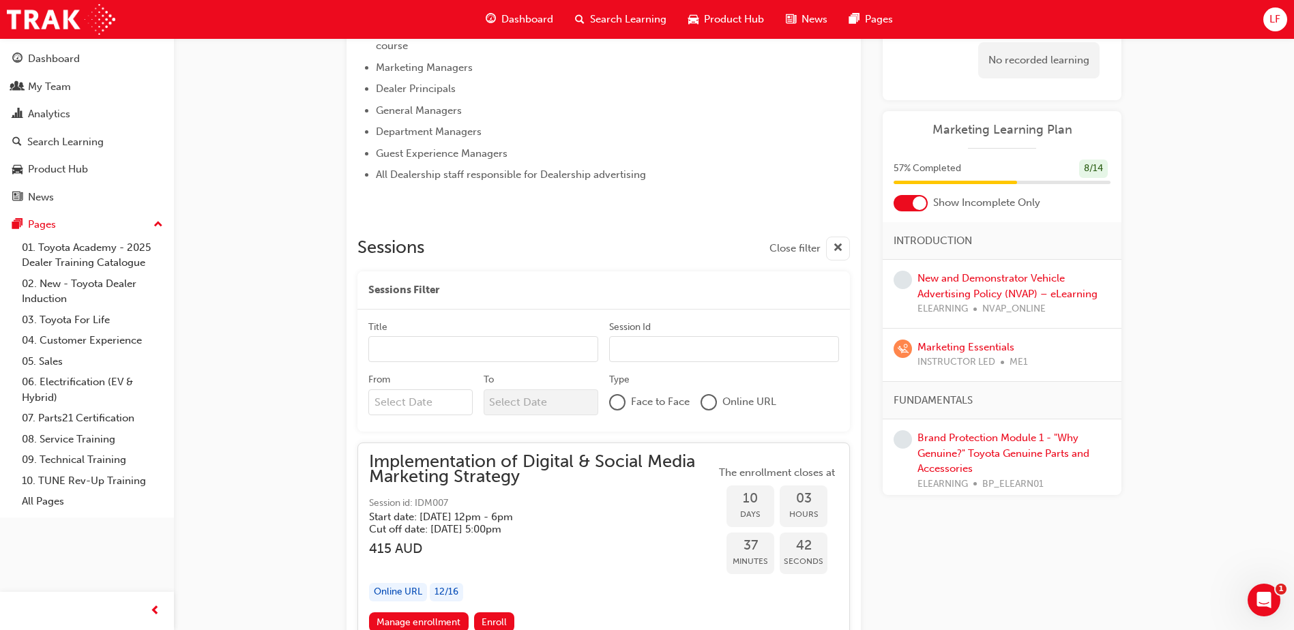
scroll to position [914, 0]
